Goal: Information Seeking & Learning: Learn about a topic

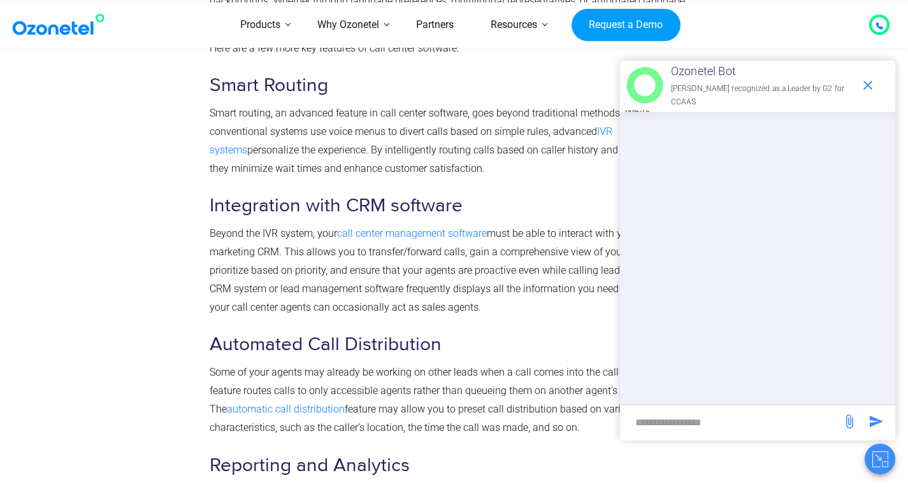
scroll to position [2038, 0]
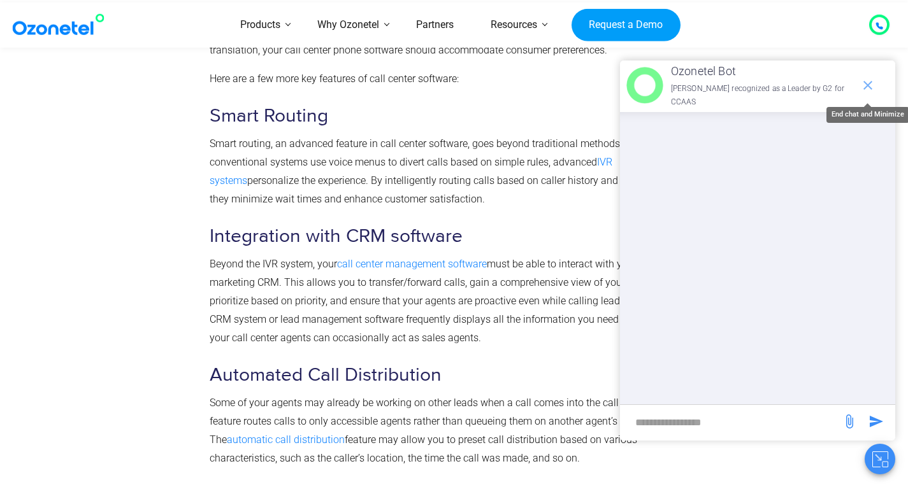
click at [875, 83] on span "end chat or minimize" at bounding box center [867, 85] width 25 height 25
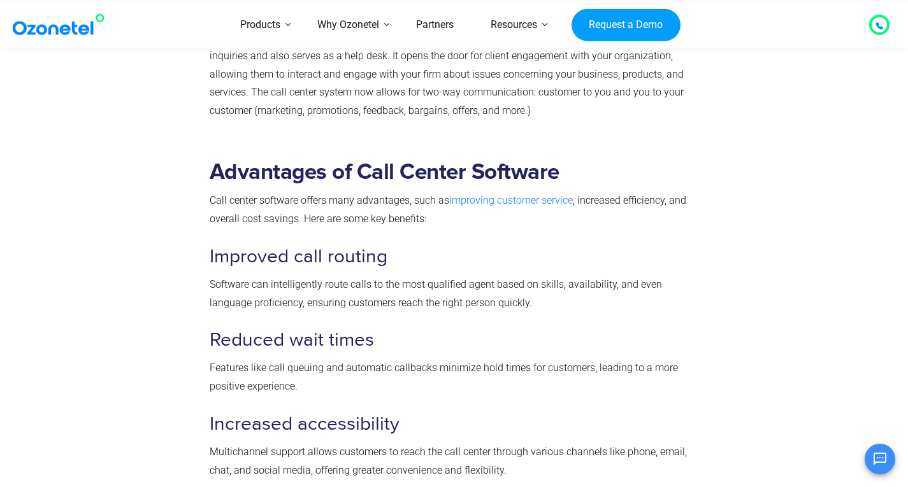
scroll to position [1019, 0]
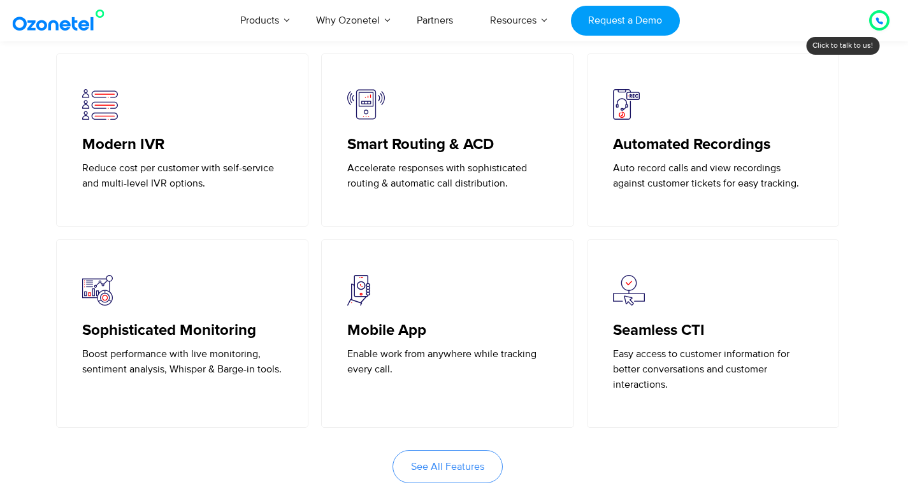
scroll to position [2930, 0]
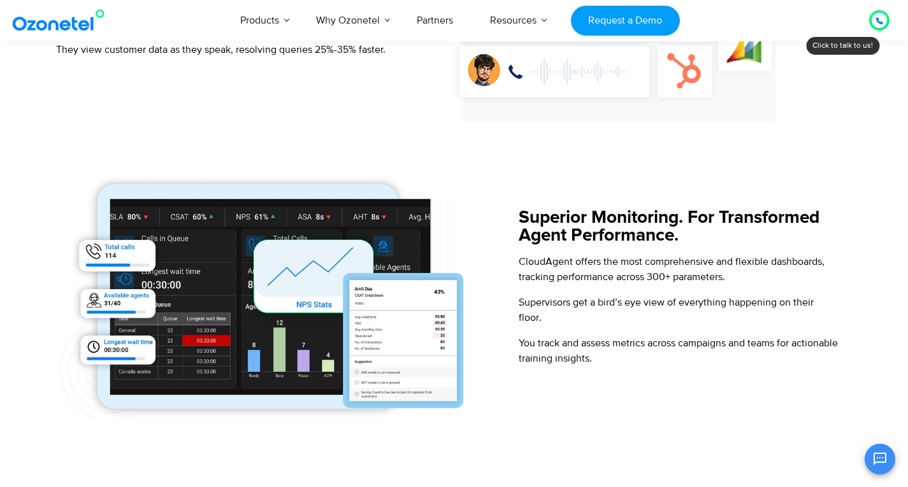
scroll to position [1465, 0]
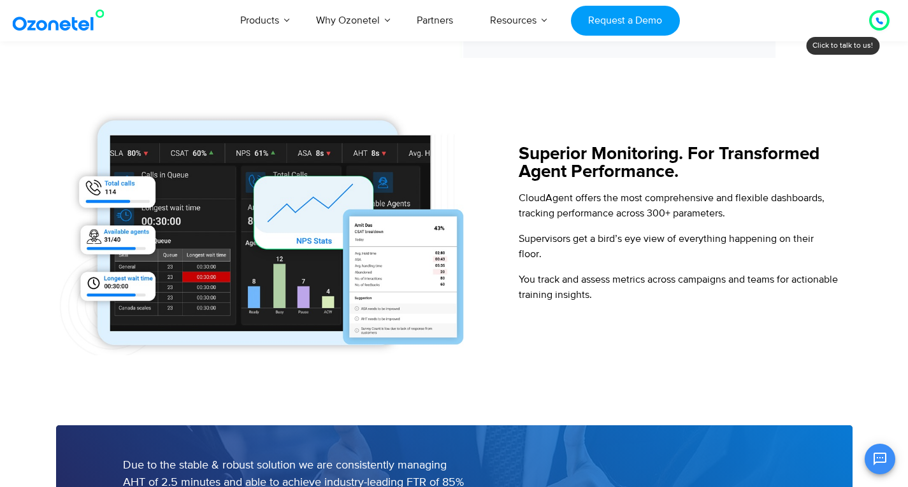
click at [327, 270] on img at bounding box center [268, 229] width 424 height 252
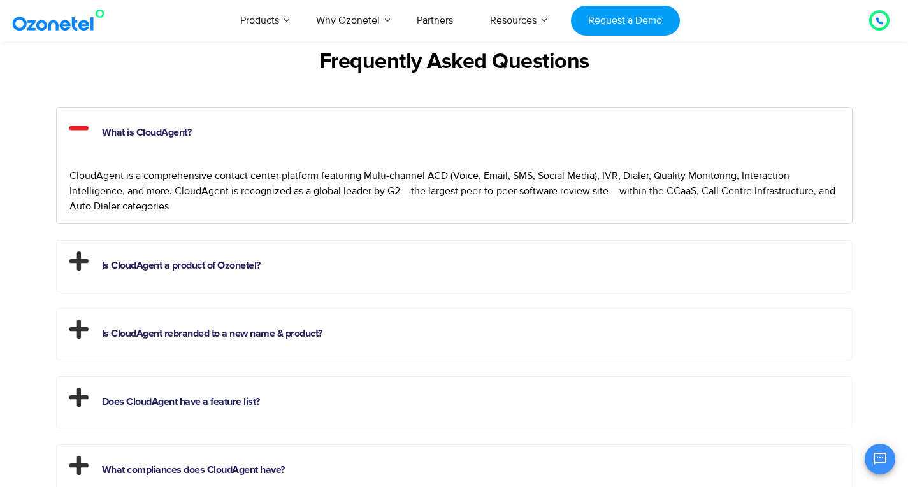
scroll to position [3121, 0]
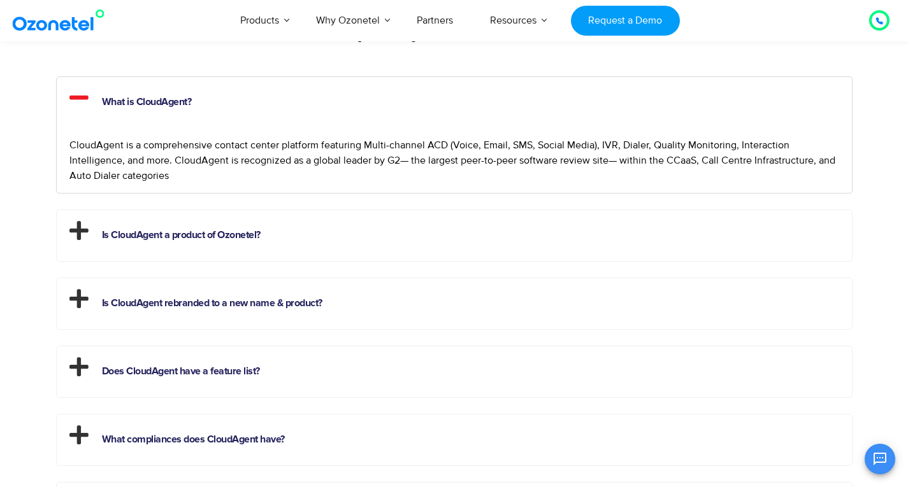
click at [553, 250] on h2 "Is CloudAgent a product of Ozonetel?" at bounding box center [454, 232] width 795 height 45
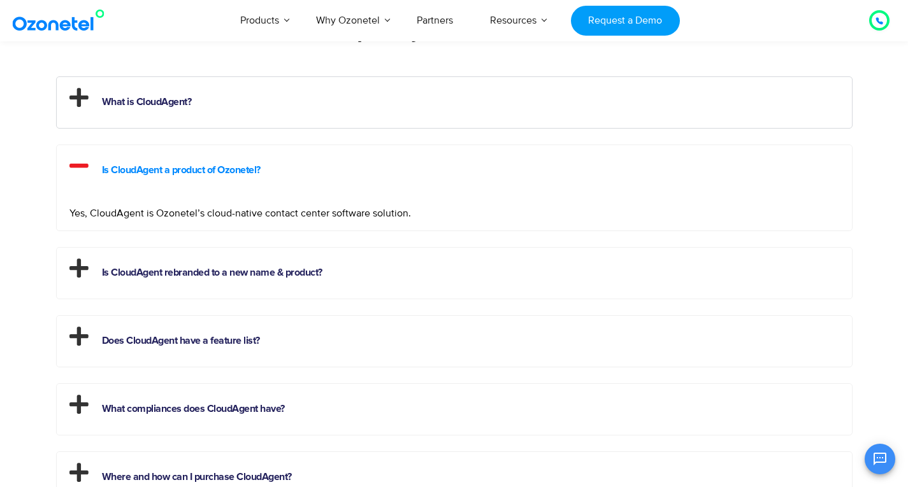
click at [253, 174] on link "Is CloudAgent a product of Ozonetel?" at bounding box center [181, 170] width 159 height 10
drag, startPoint x: 253, startPoint y: 174, endPoint x: 257, endPoint y: 180, distance: 7.1
click at [253, 174] on link "Is CloudAgent a product of Ozonetel?" at bounding box center [181, 170] width 159 height 10
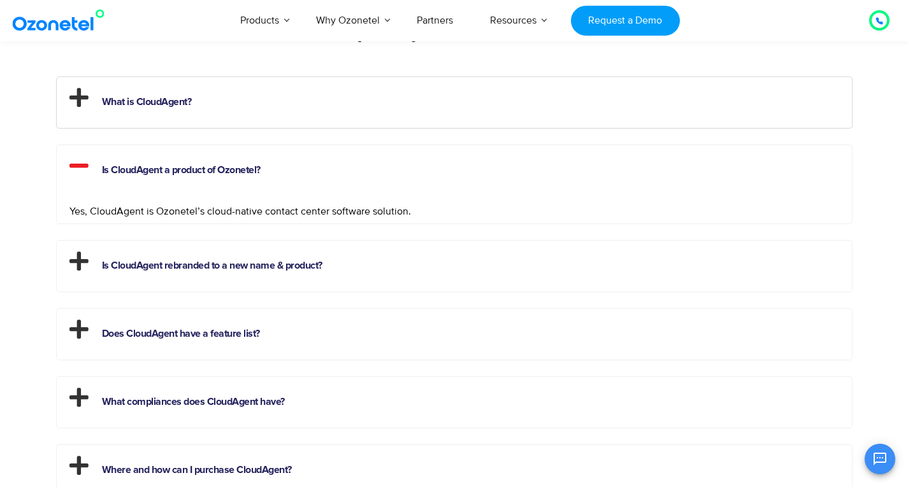
click at [292, 232] on div "What is CloudAgent? CloudAgent is a comprehensive contact center platform featu…" at bounding box center [454, 354] width 796 height 557
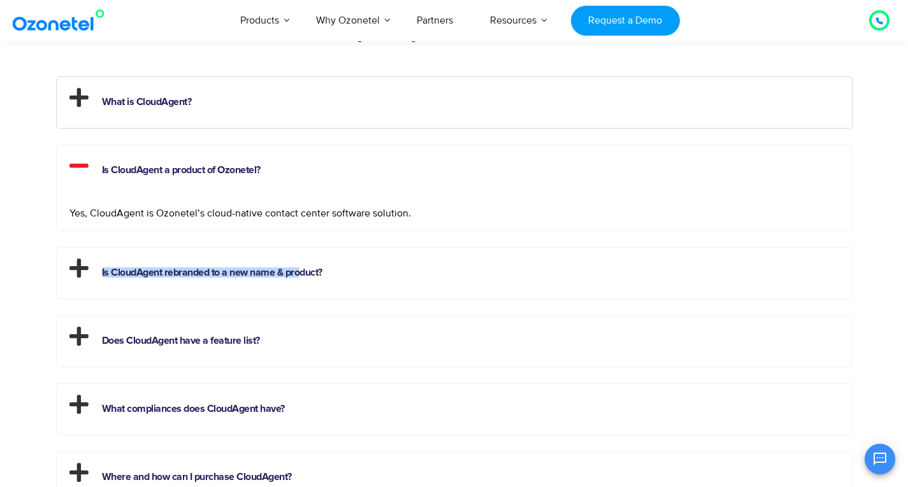
click at [299, 268] on h2 "Is CloudAgent rebranded to a new name & product?" at bounding box center [454, 270] width 795 height 45
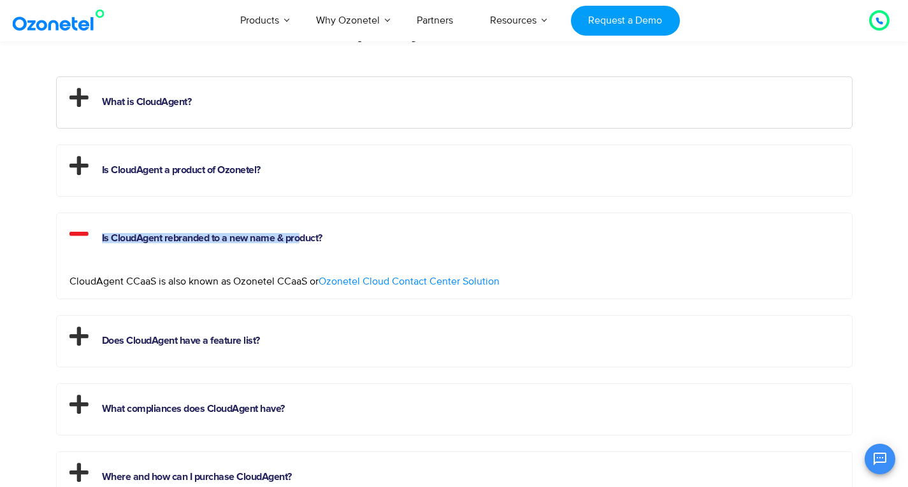
click at [384, 283] on span "Ozonetel Cloud Contact Center Solution" at bounding box center [408, 281] width 181 height 13
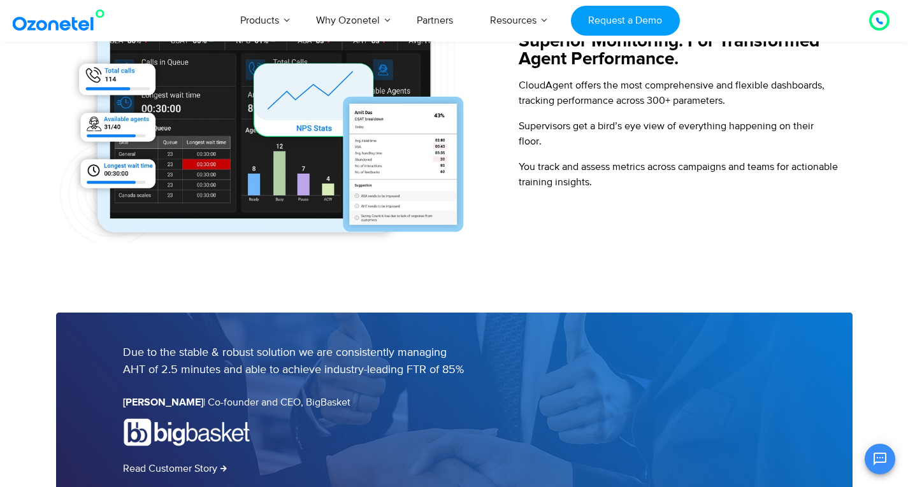
scroll to position [1465, 0]
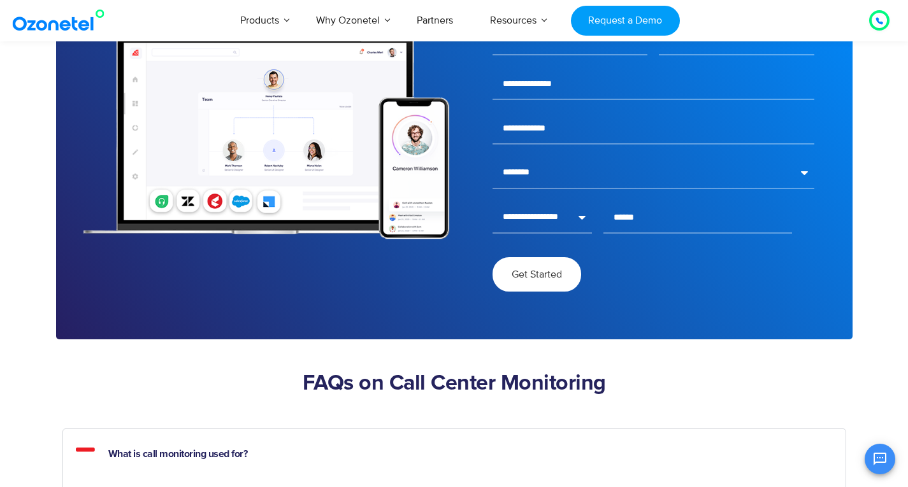
scroll to position [4076, 0]
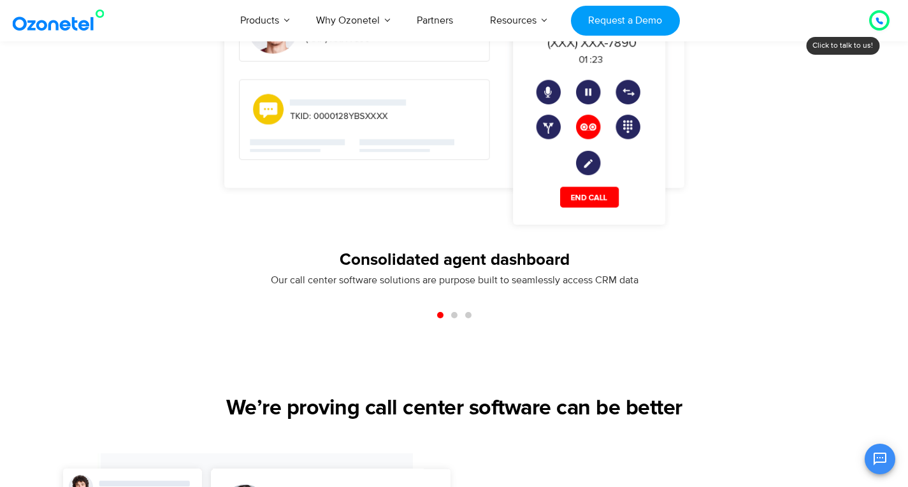
scroll to position [1210, 0]
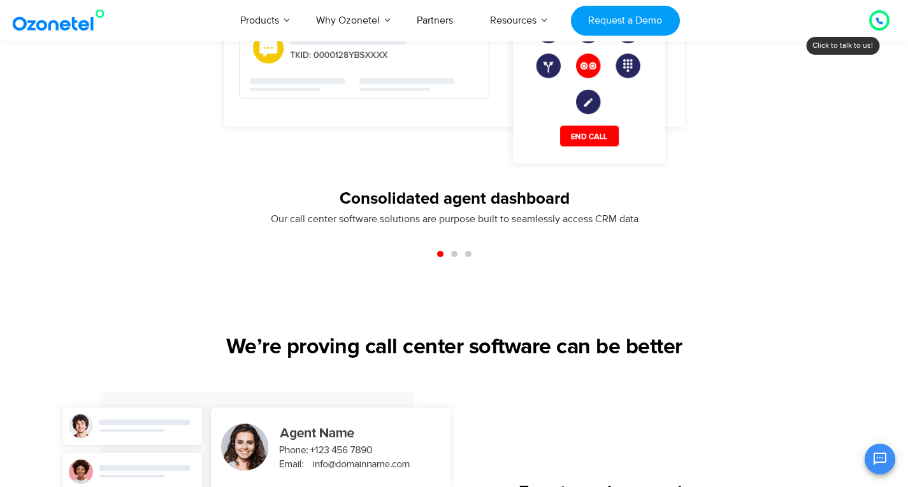
click at [452, 252] on span "Go to slide 2" at bounding box center [454, 254] width 6 height 6
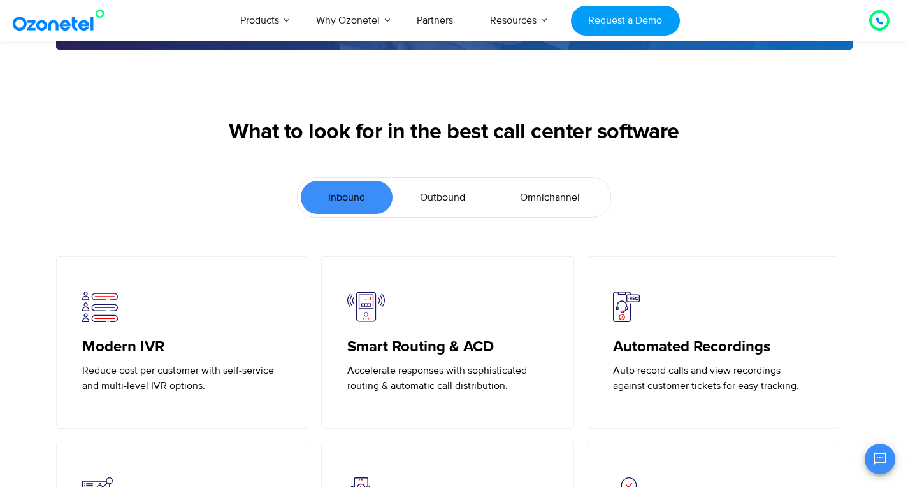
scroll to position [2675, 0]
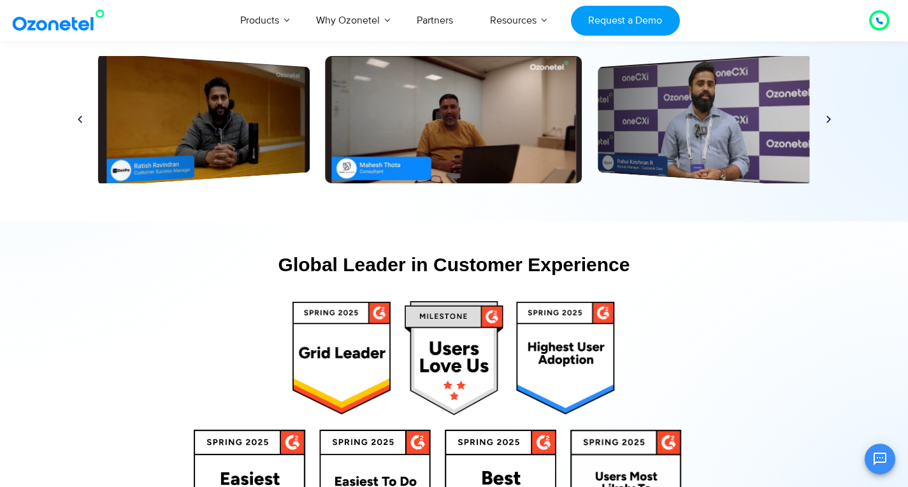
scroll to position [5918, 0]
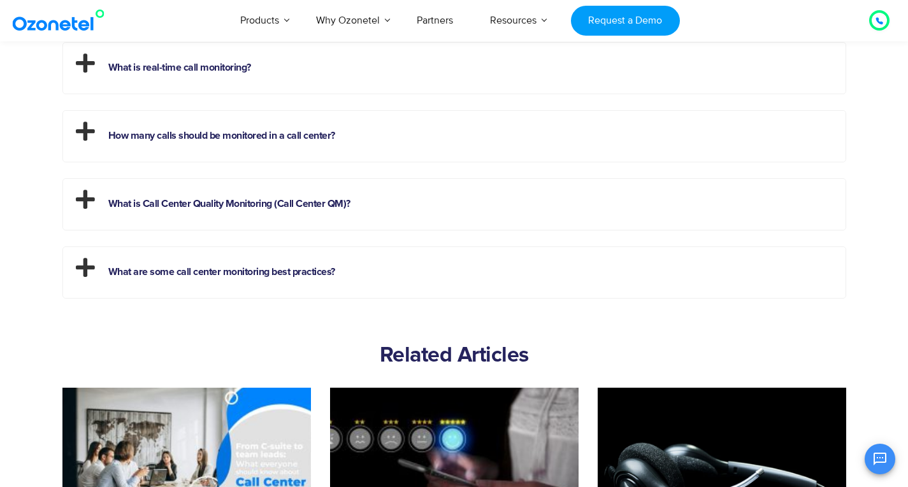
scroll to position [4522, 0]
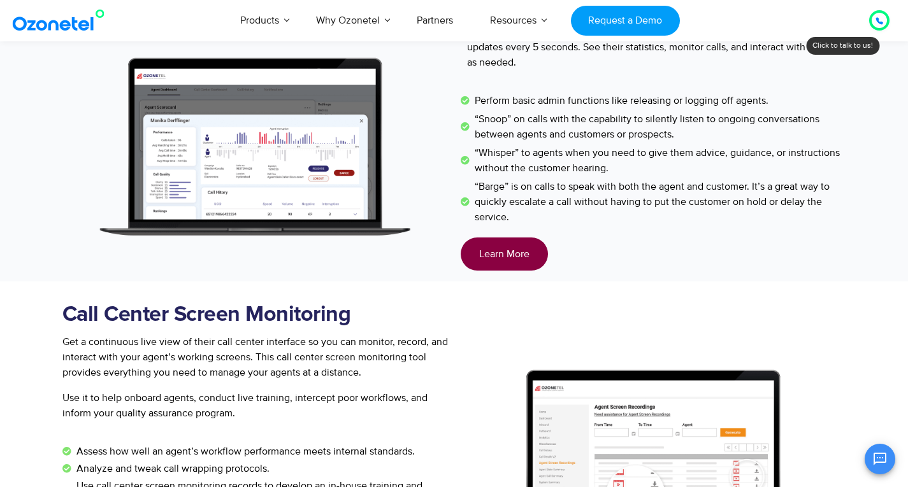
scroll to position [1720, 0]
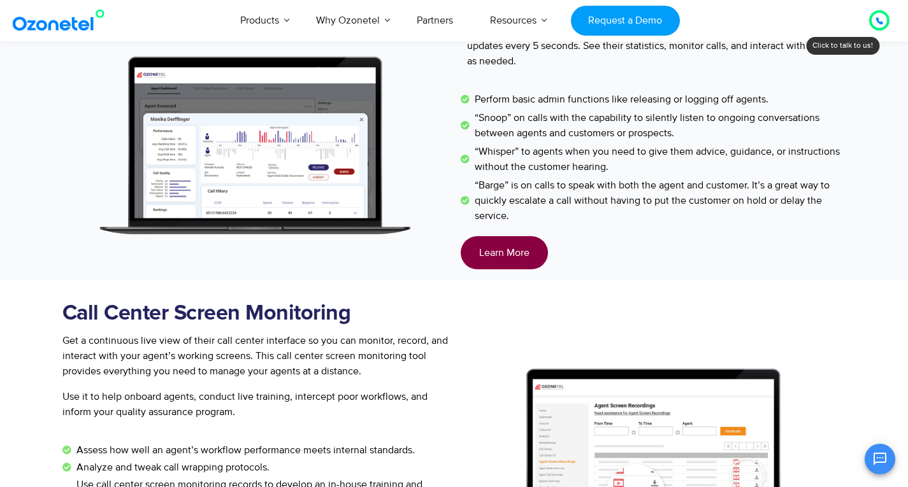
drag, startPoint x: 338, startPoint y: 166, endPoint x: 351, endPoint y: 182, distance: 20.8
click at [338, 167] on img at bounding box center [254, 145] width 385 height 257
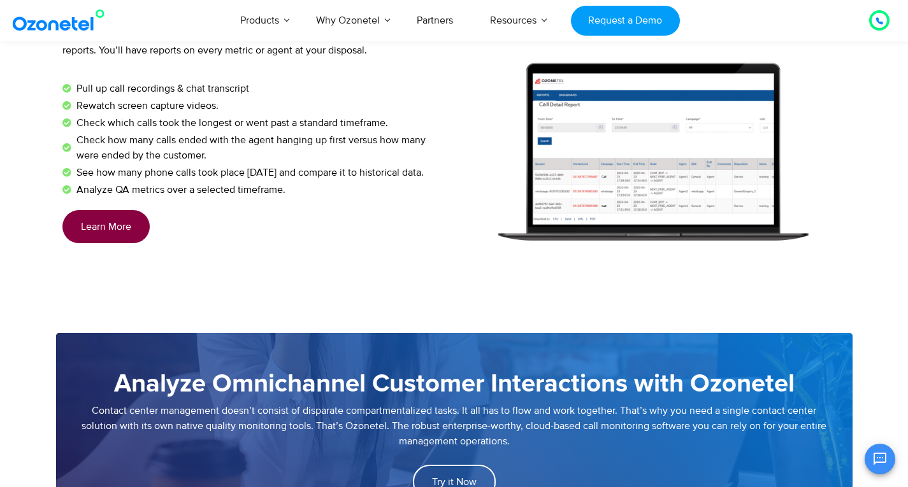
scroll to position [2611, 0]
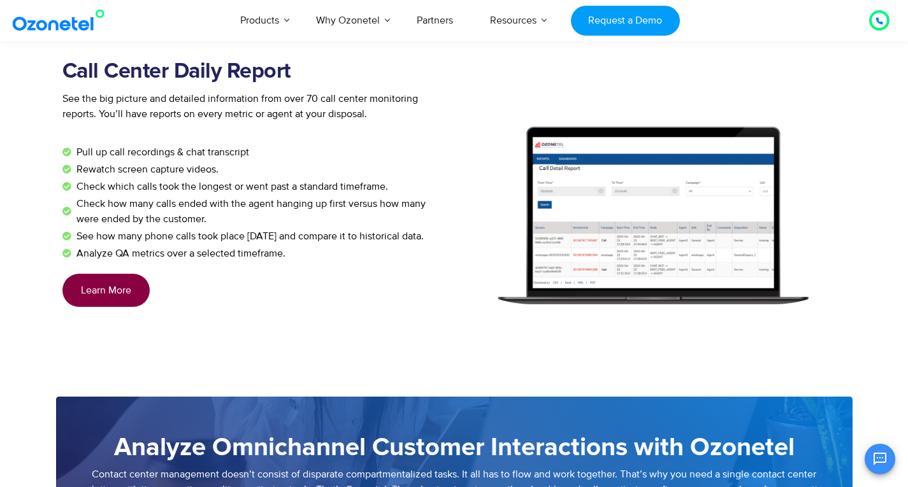
click at [648, 243] on img at bounding box center [652, 215] width 385 height 257
drag, startPoint x: 643, startPoint y: 244, endPoint x: 589, endPoint y: 278, distance: 64.1
click at [589, 278] on img at bounding box center [652, 215] width 385 height 257
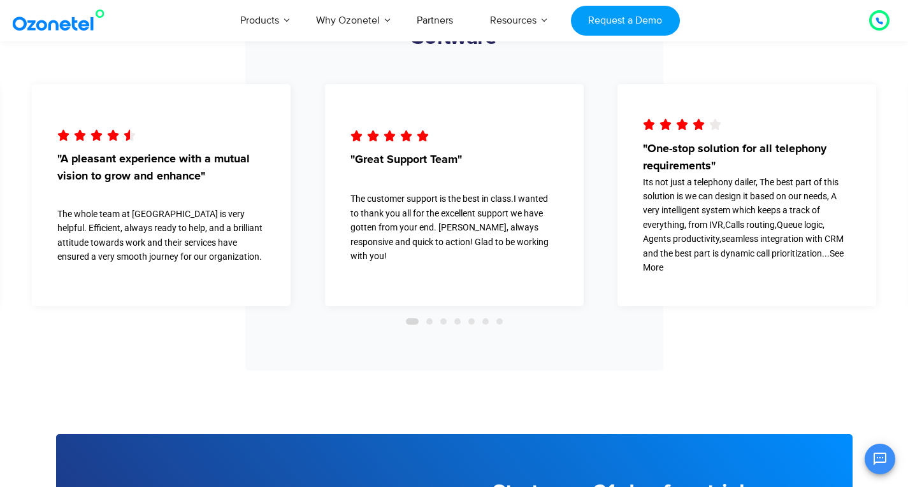
scroll to position [3630, 0]
